Goal: Transaction & Acquisition: Purchase product/service

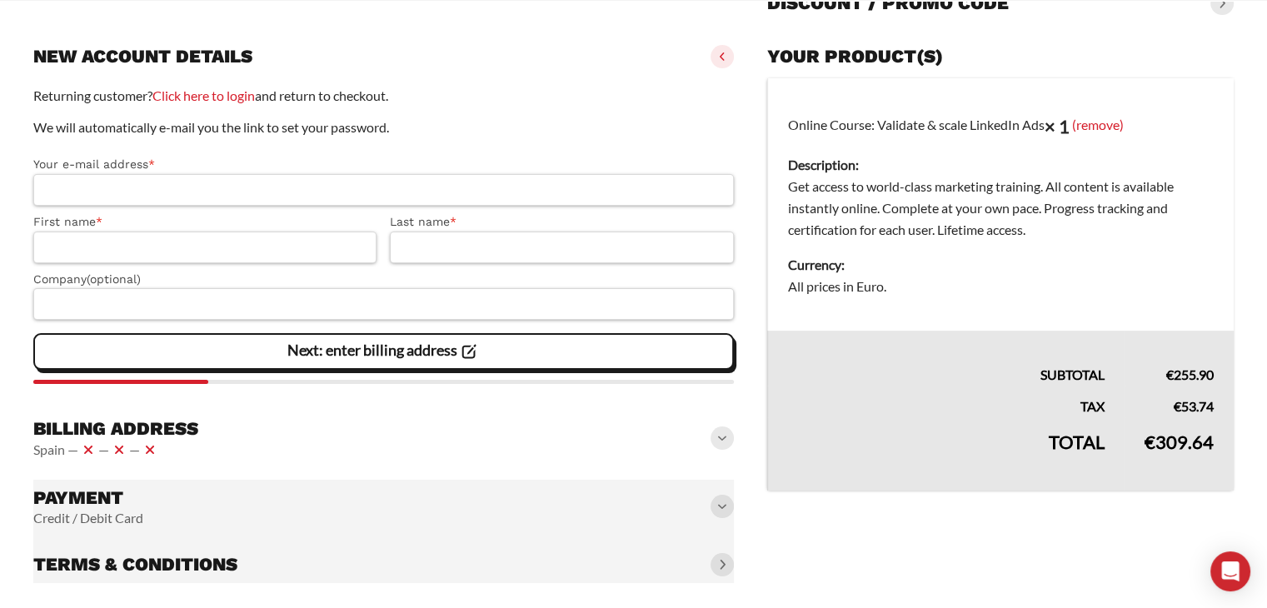
scroll to position [202, 0]
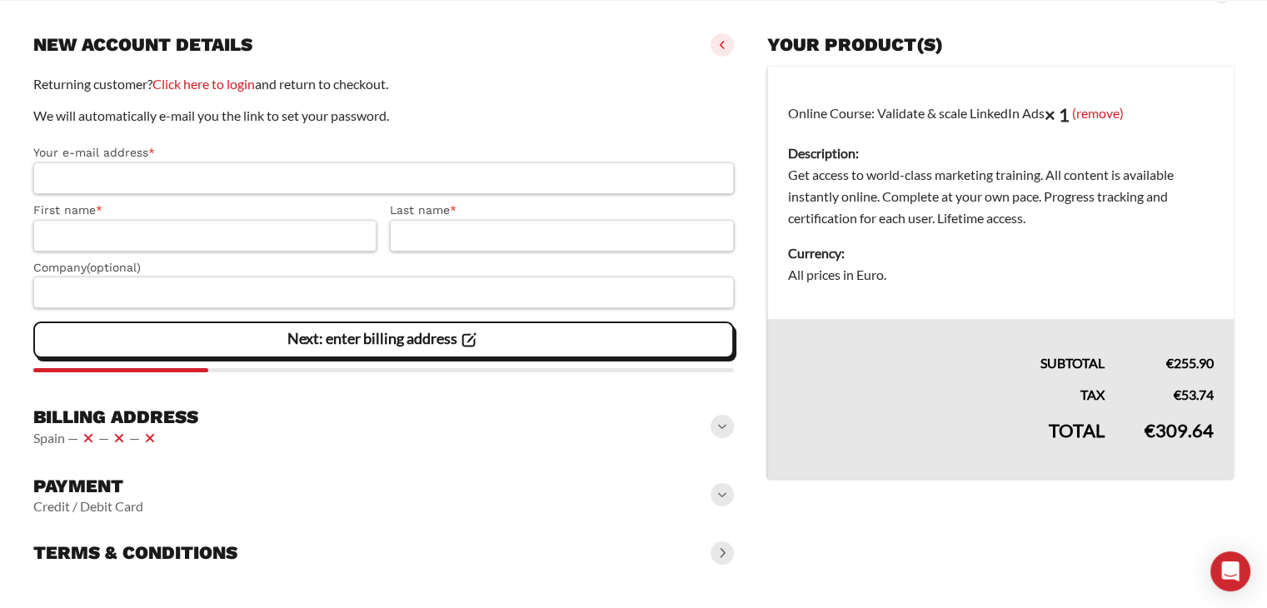
click at [716, 431] on span at bounding box center [722, 426] width 23 height 23
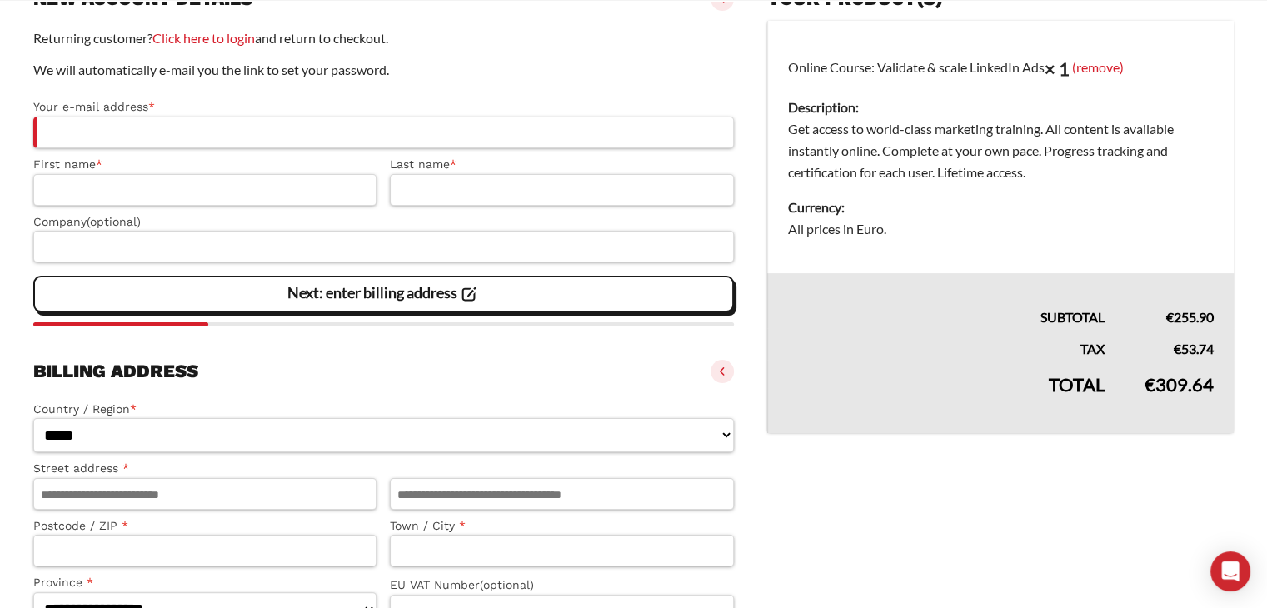
scroll to position [285, 0]
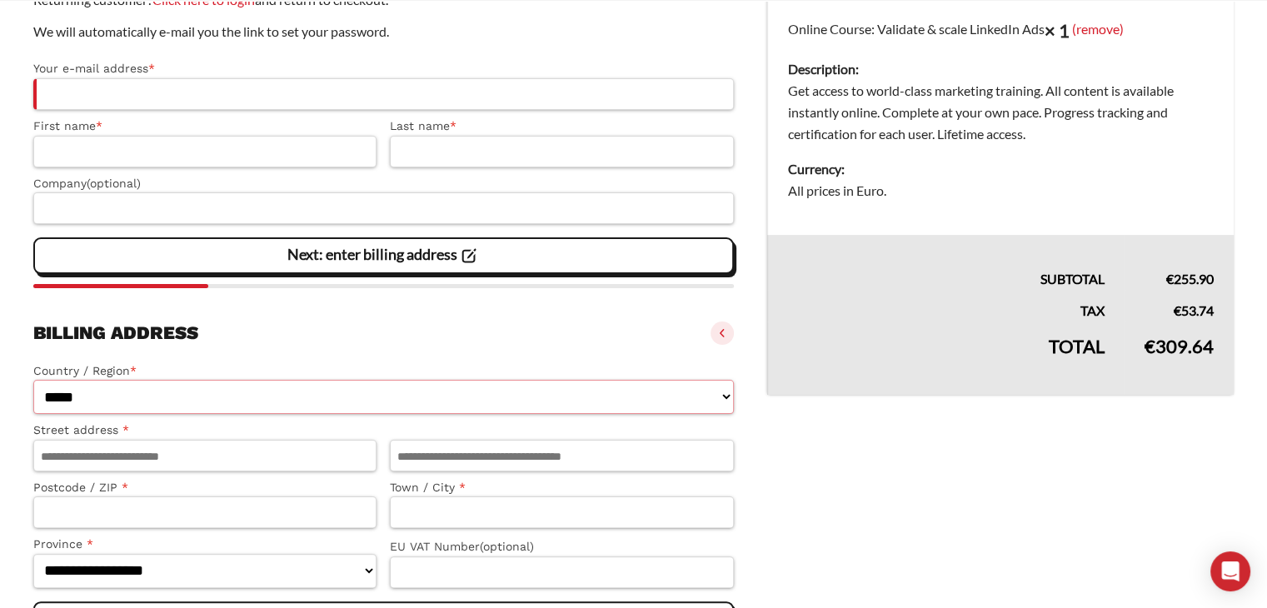
click at [222, 394] on select "**********" at bounding box center [383, 397] width 701 height 34
select select "**"
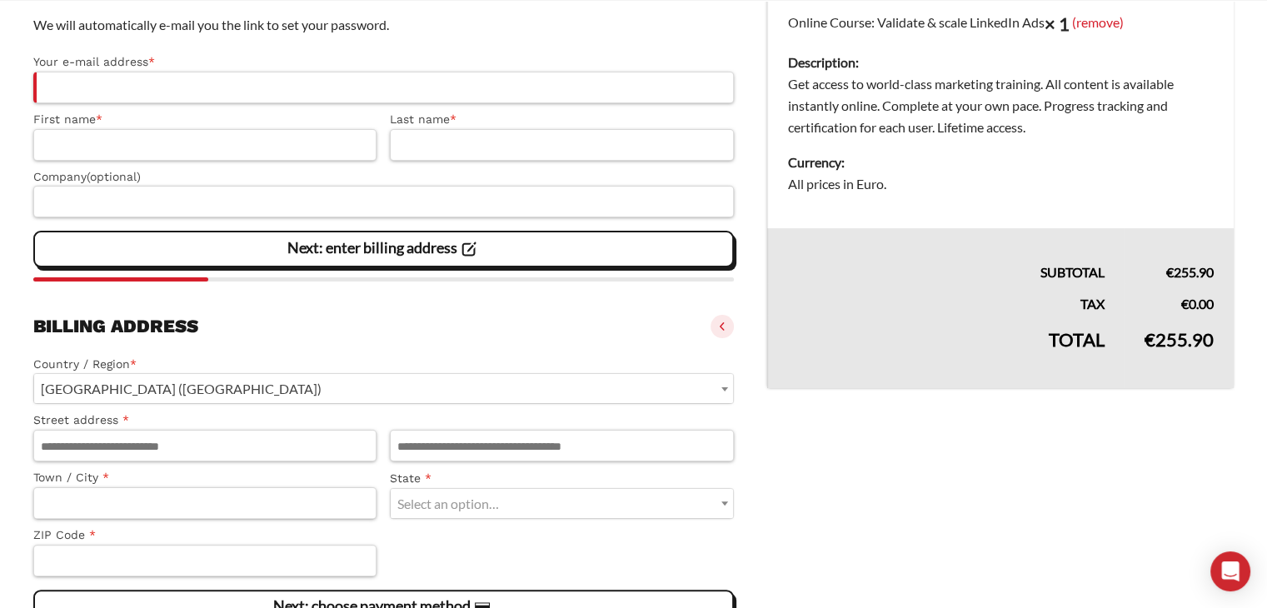
scroll to position [242, 0]
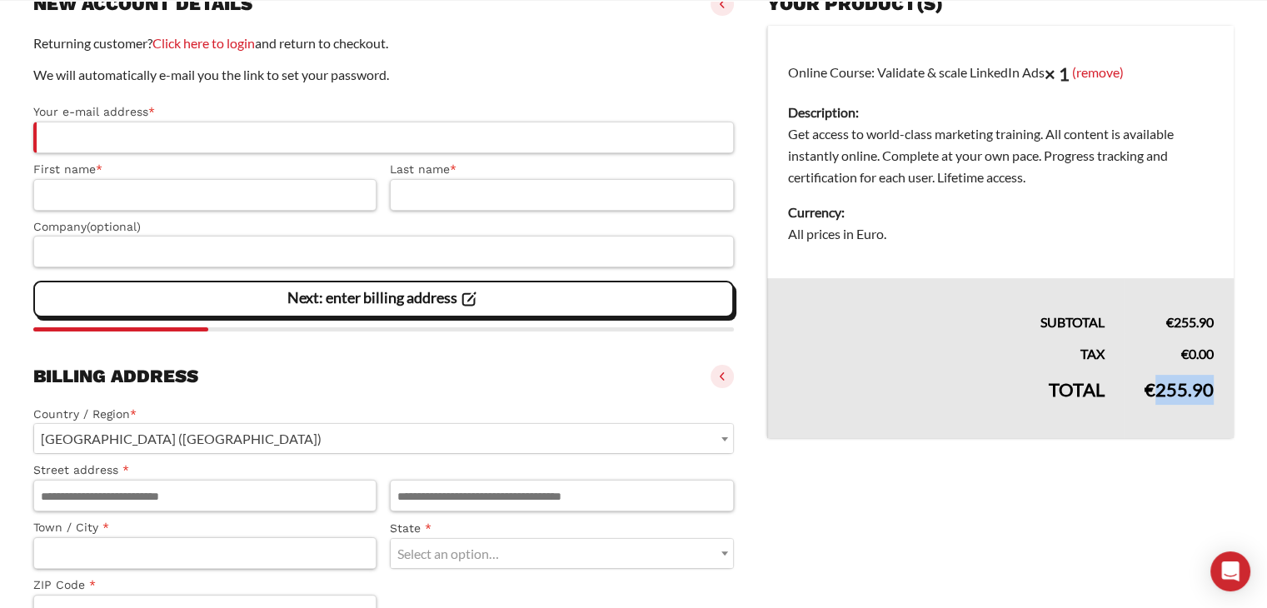
drag, startPoint x: 1152, startPoint y: 387, endPoint x: 1215, endPoint y: 386, distance: 62.5
click at [1215, 386] on td "€ 255.90" at bounding box center [1179, 401] width 109 height 73
drag, startPoint x: 1215, startPoint y: 386, endPoint x: 1149, endPoint y: 391, distance: 66.0
click at [1149, 391] on td "€ 255.90" at bounding box center [1179, 401] width 109 height 73
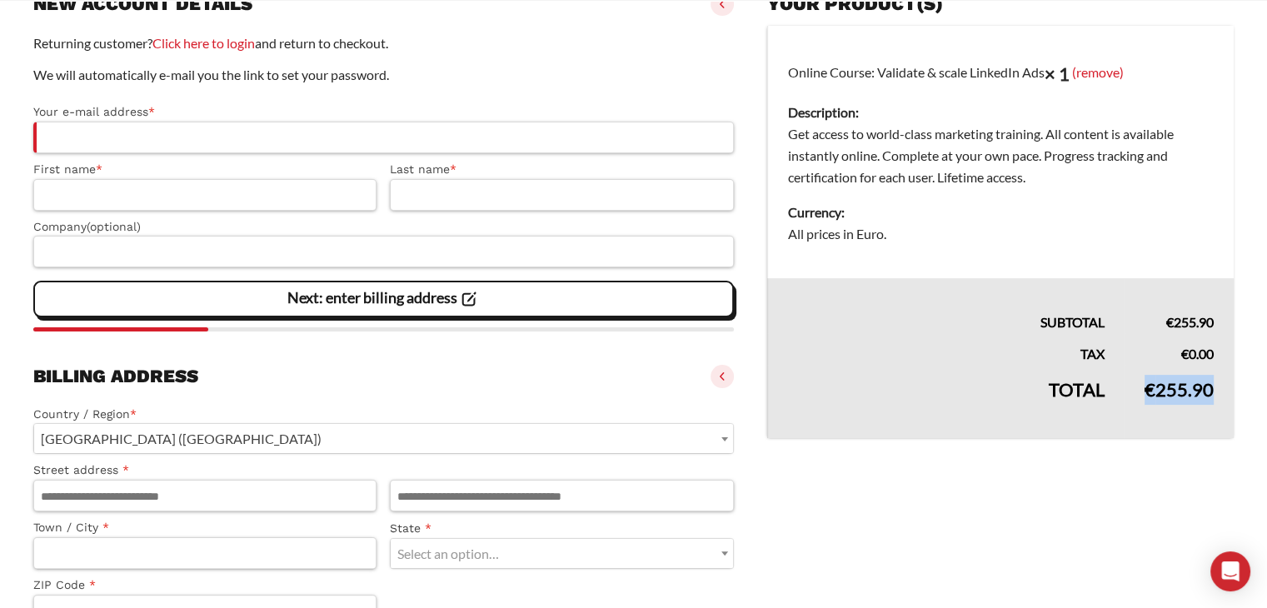
copy bdi "€ 255.90"
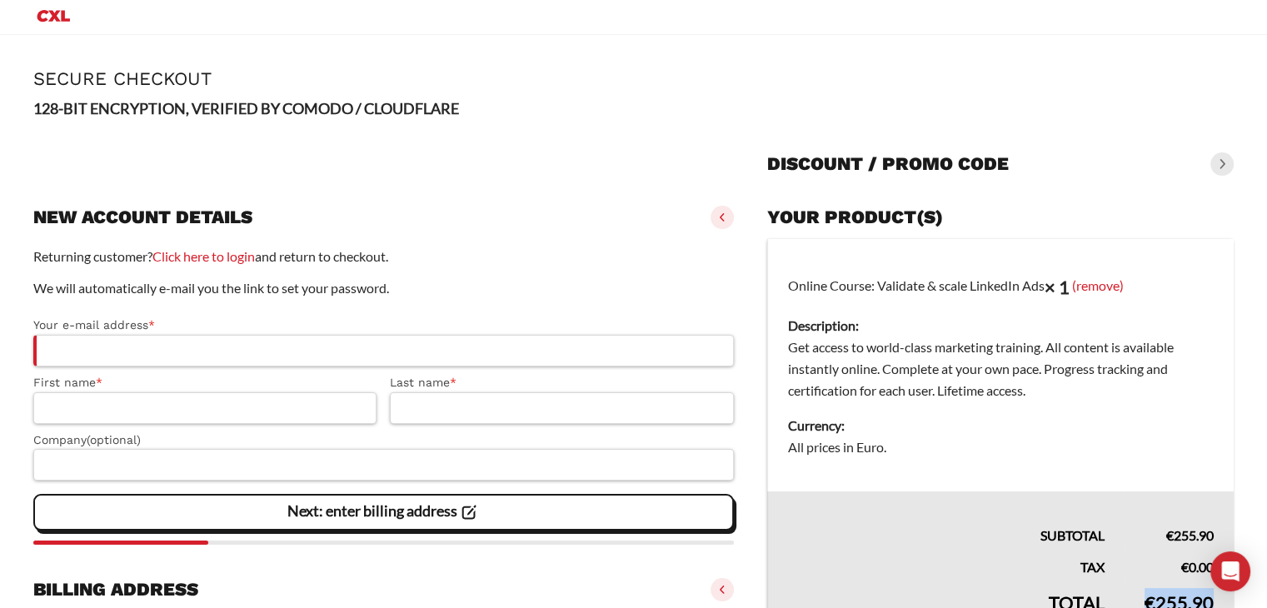
scroll to position [0, 0]
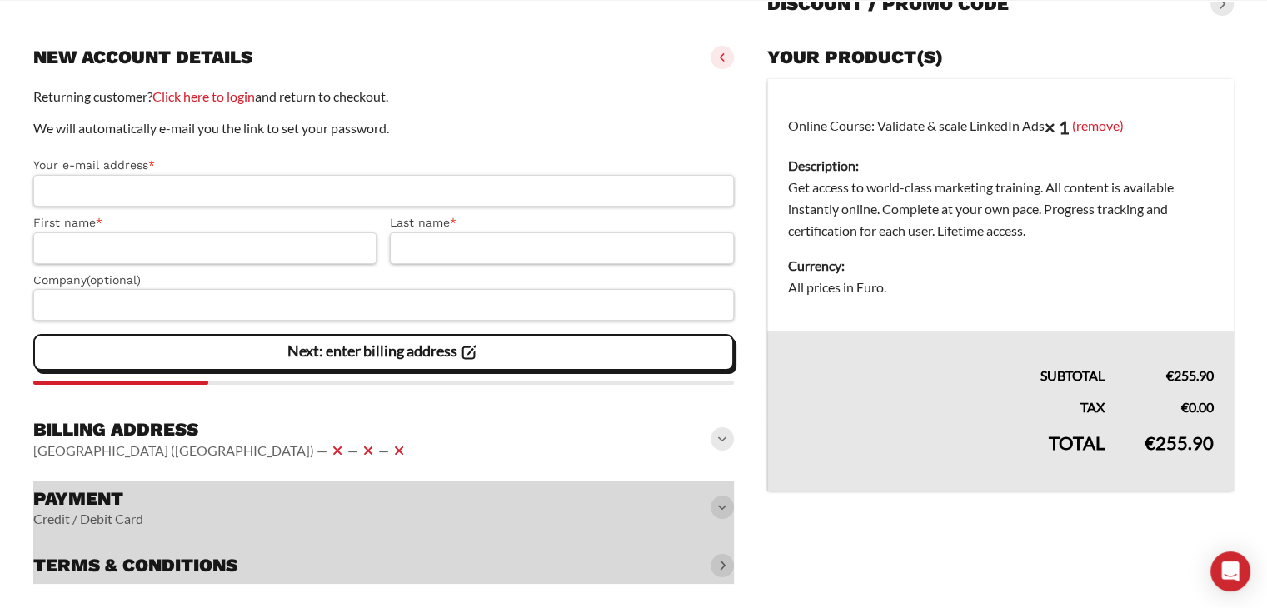
scroll to position [202, 0]
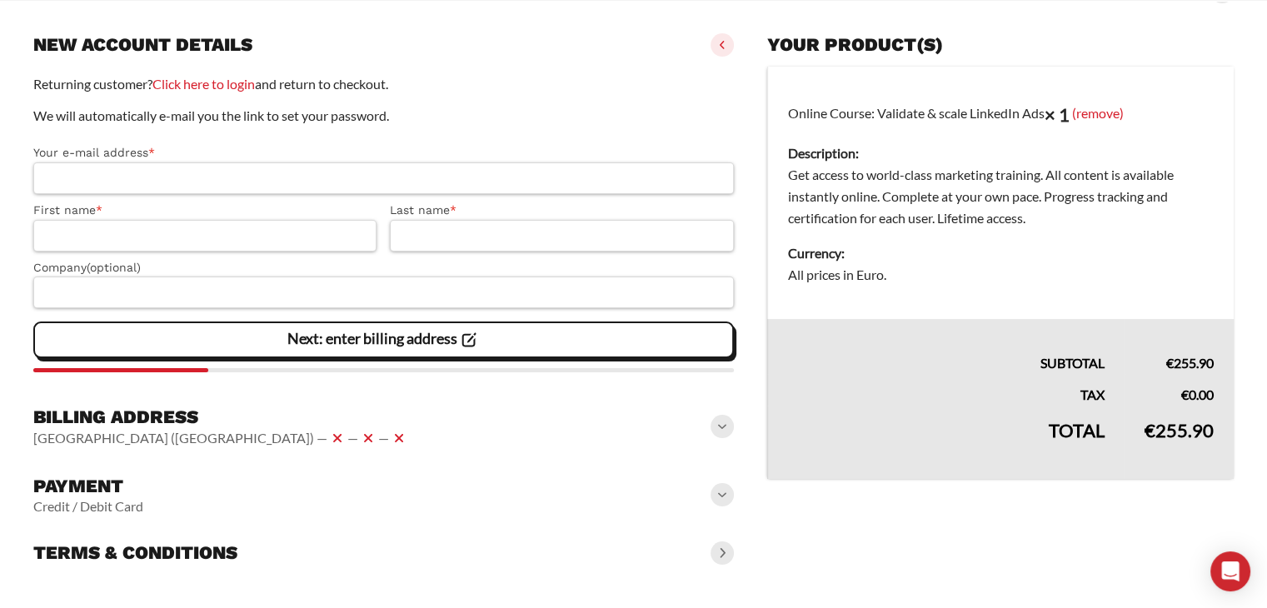
click at [253, 444] on div "Billing address United States (US) — — —" at bounding box center [383, 427] width 701 height 57
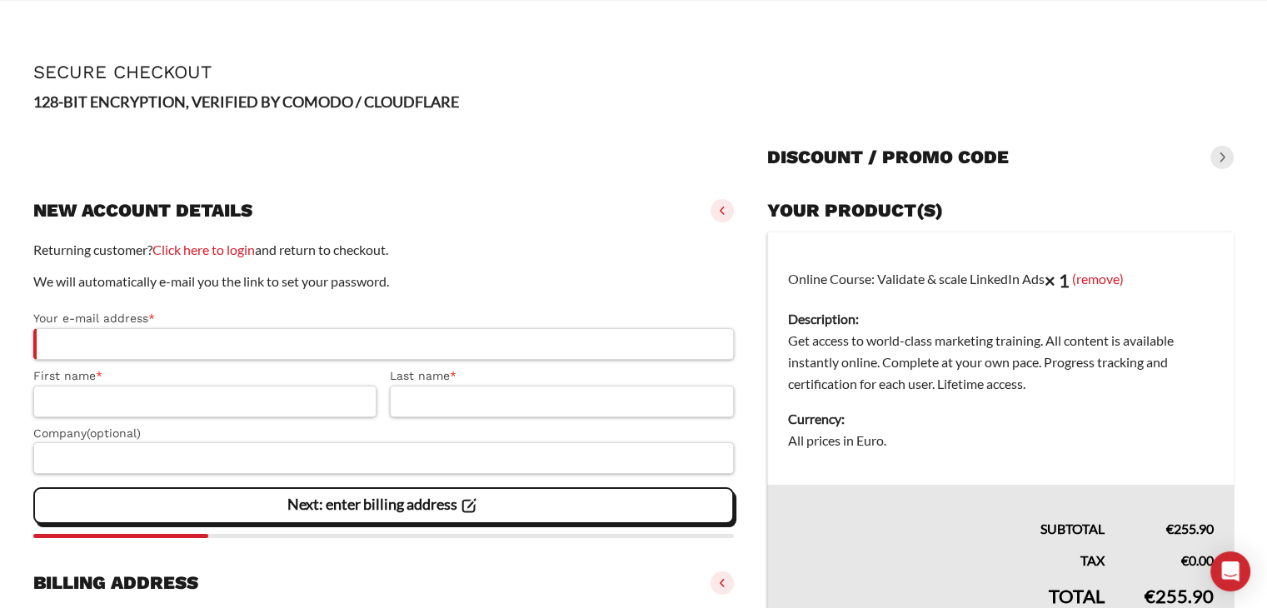
scroll to position [118, 0]
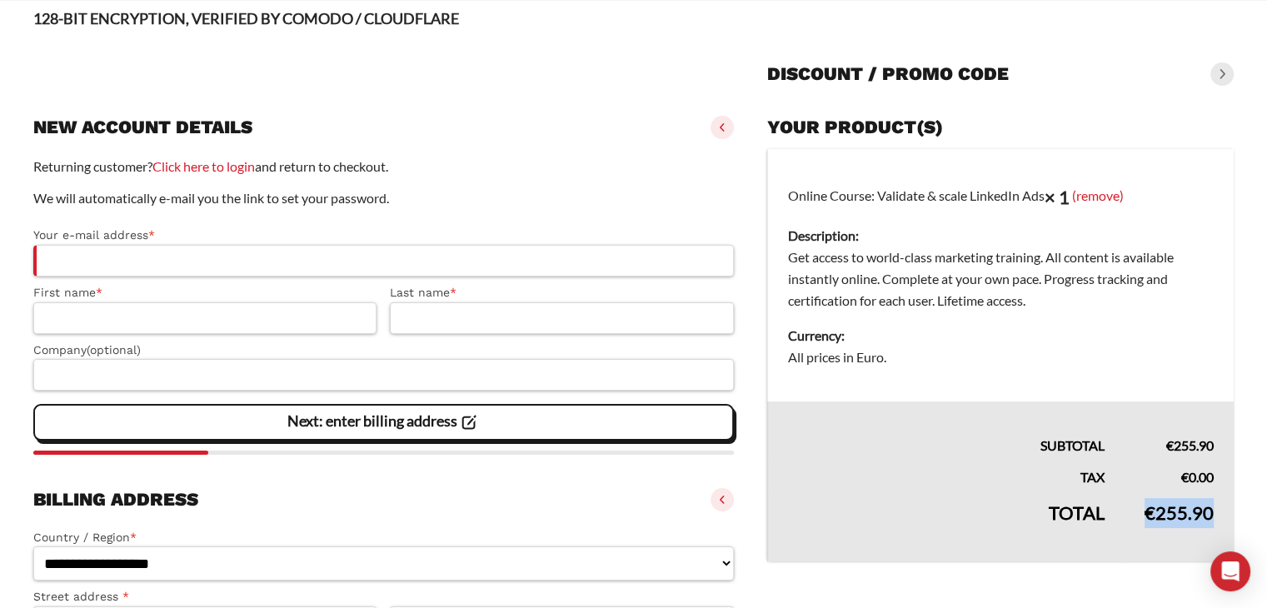
drag, startPoint x: 1134, startPoint y: 514, endPoint x: 1218, endPoint y: 506, distance: 84.5
click at [1218, 506] on td "€ 255.90" at bounding box center [1179, 524] width 109 height 73
copy bdi "€ 255.90"
